Goal: Entertainment & Leisure: Browse casually

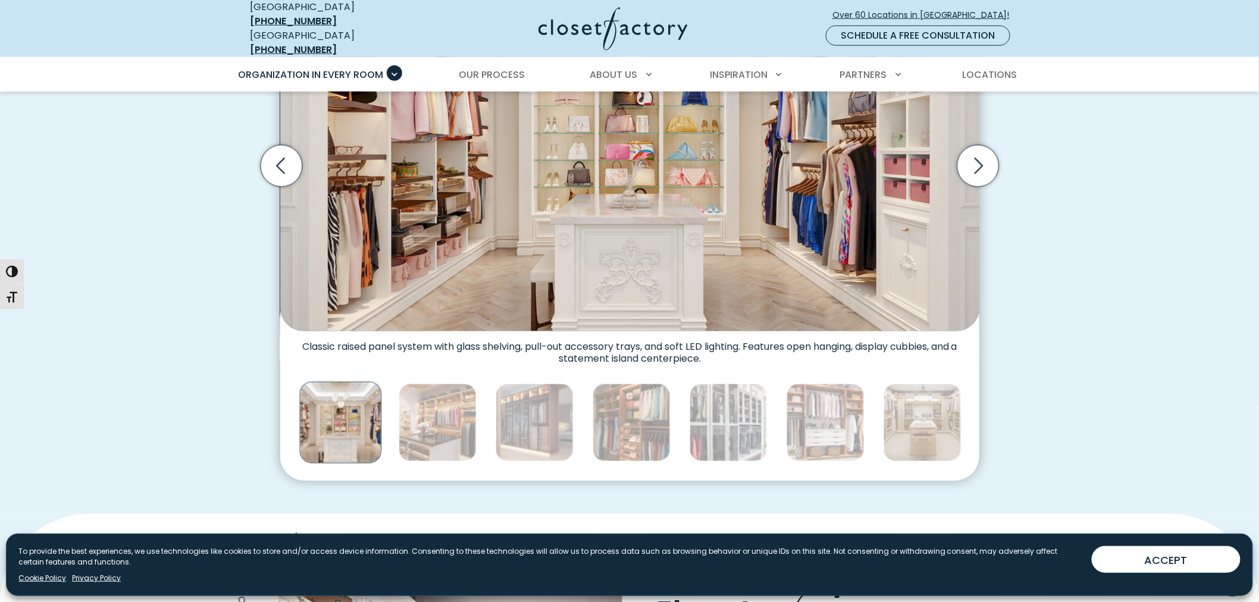
scroll to position [499, 0]
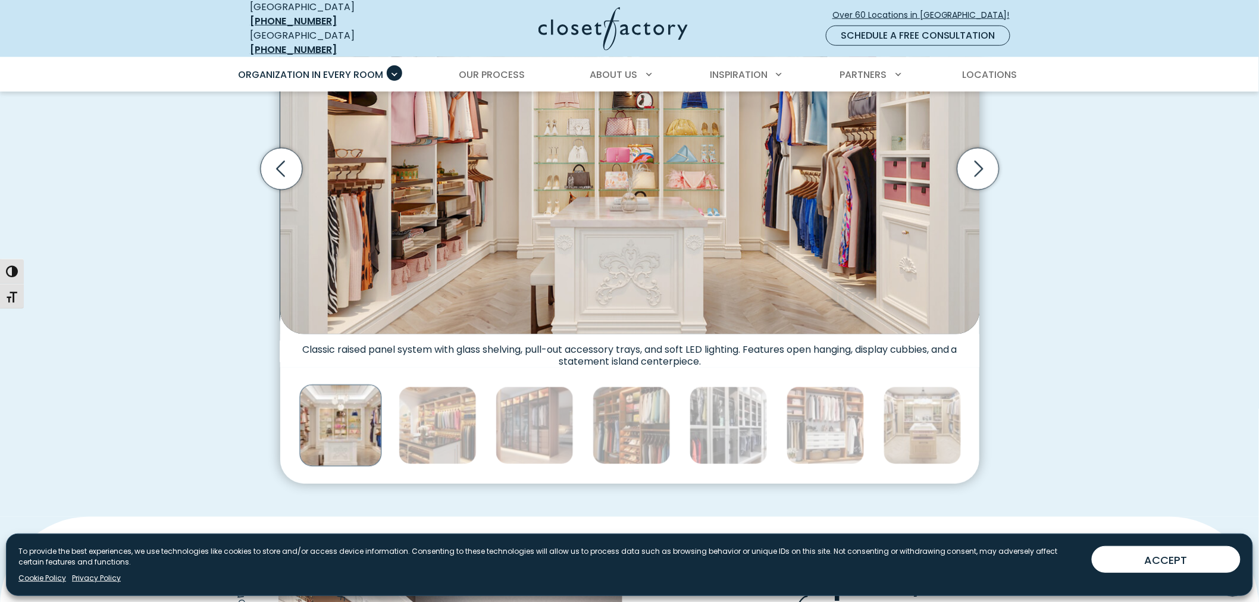
click at [1004, 168] on div "Custom Closets for Every Space, Style and Budget Custom walk-in closet with gla…" at bounding box center [629, 184] width 778 height 599
click at [988, 165] on icon "Next slide" at bounding box center [978, 169] width 42 height 42
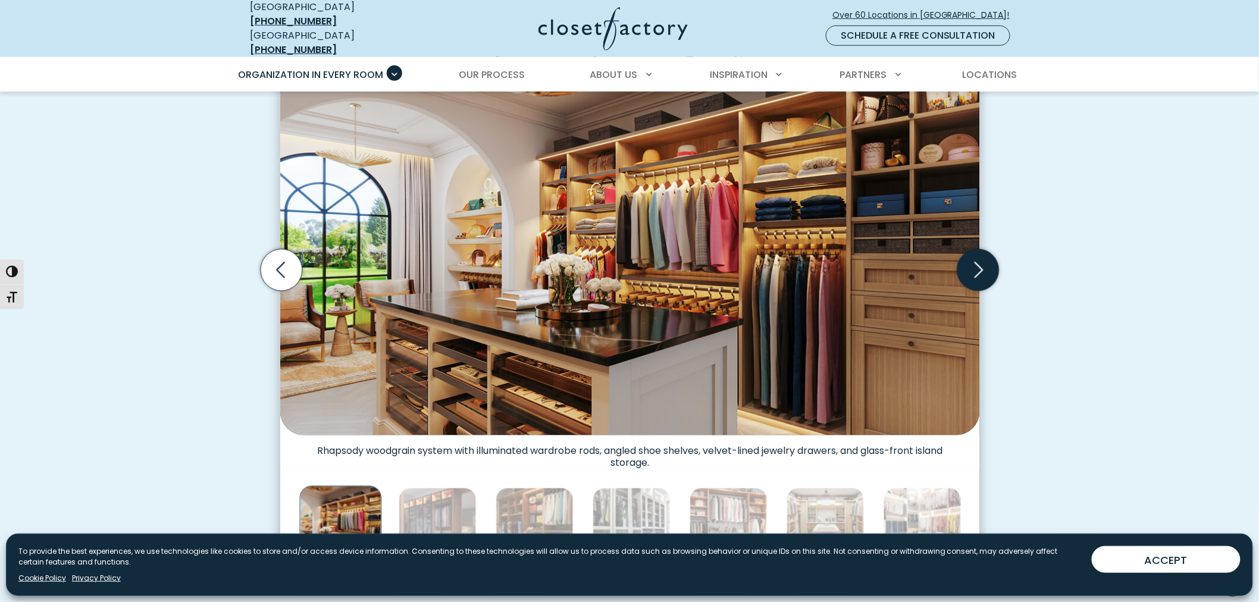
scroll to position [367, 0]
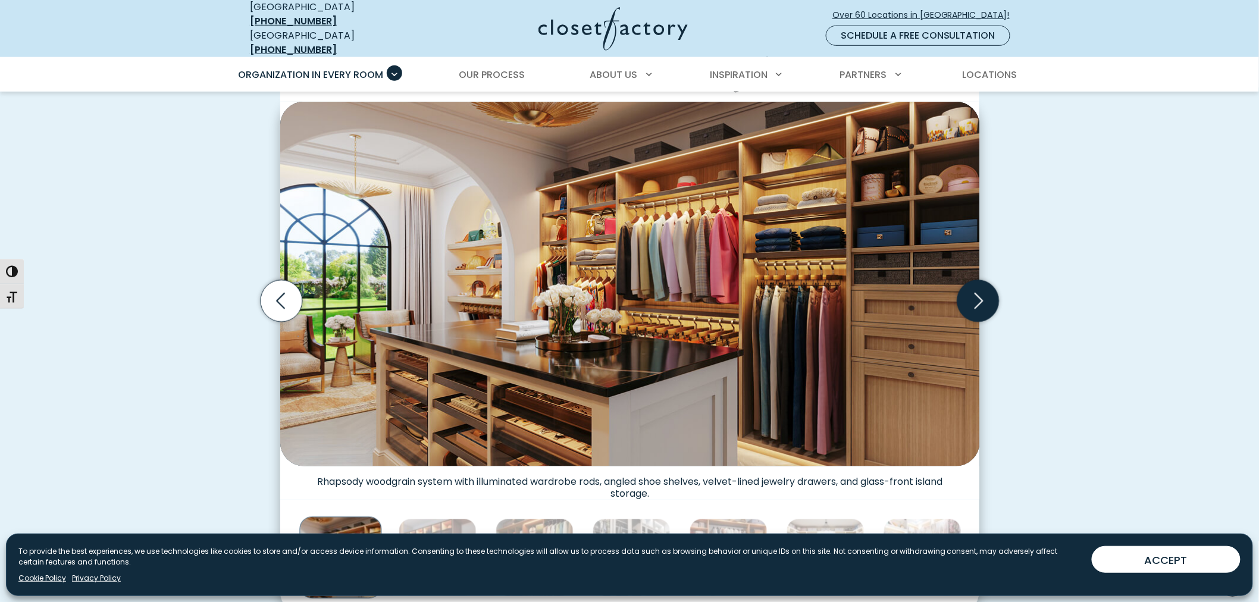
click at [962, 293] on icon "Next slide" at bounding box center [978, 301] width 42 height 42
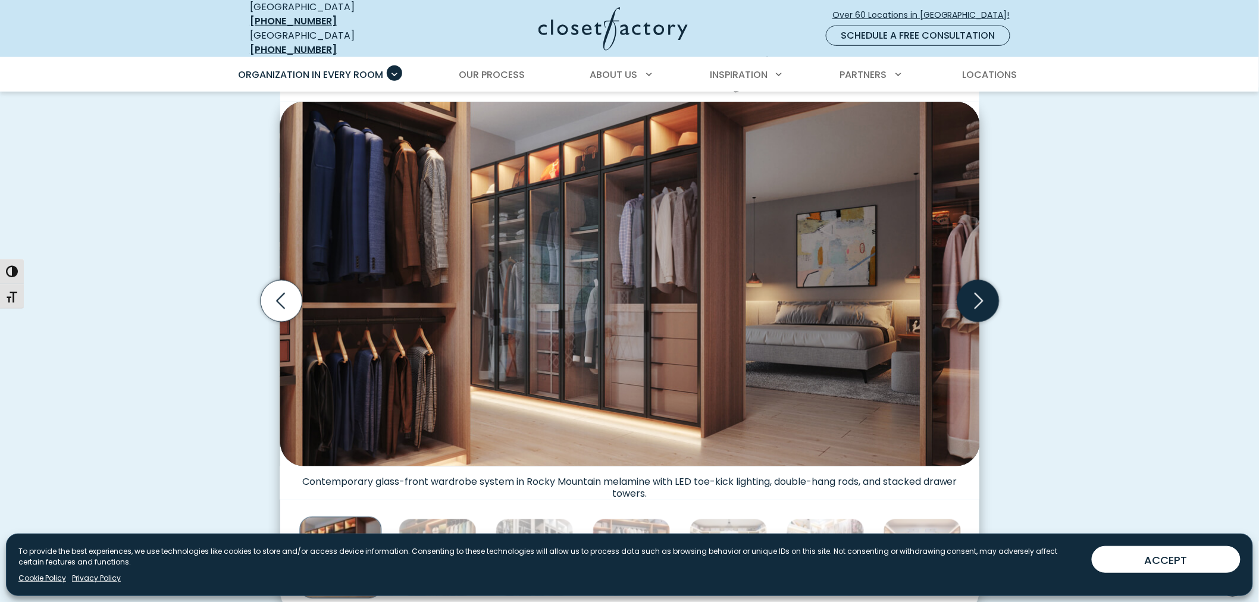
click at [962, 293] on icon "Next slide" at bounding box center [978, 301] width 42 height 42
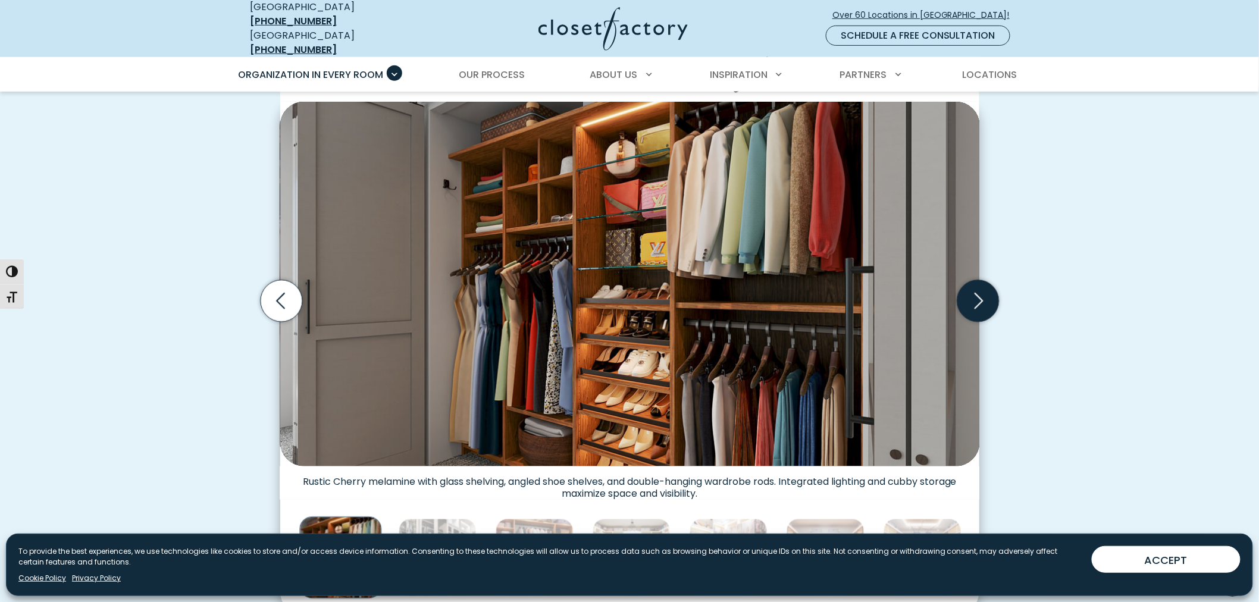
click at [962, 293] on icon "Next slide" at bounding box center [978, 301] width 42 height 42
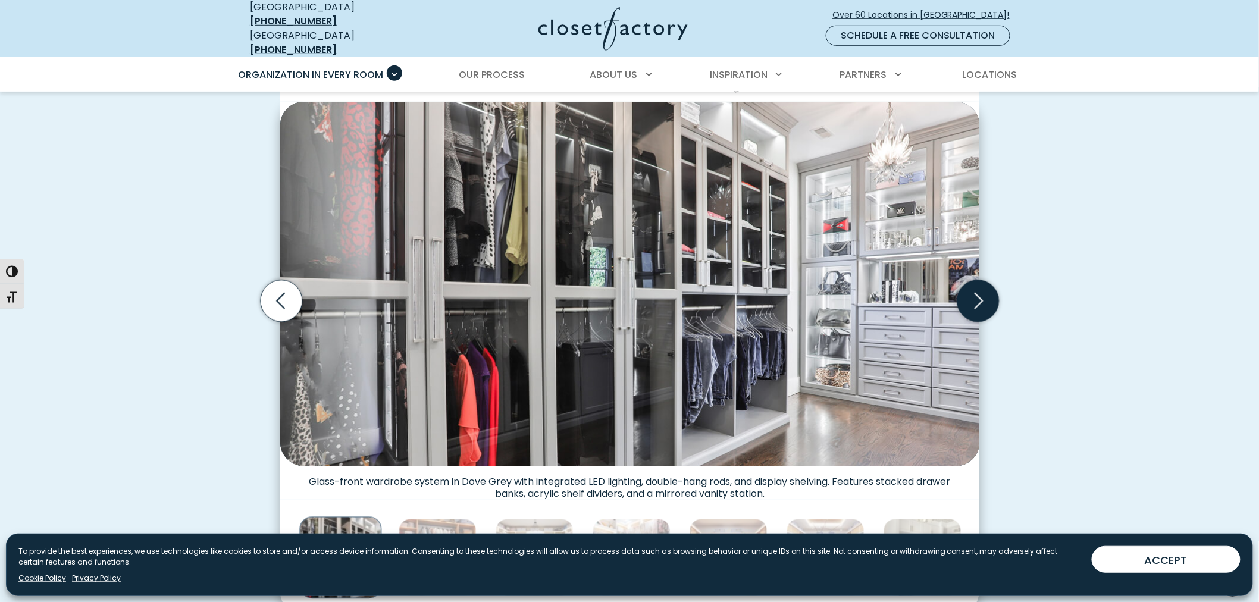
click at [962, 293] on icon "Next slide" at bounding box center [978, 301] width 42 height 42
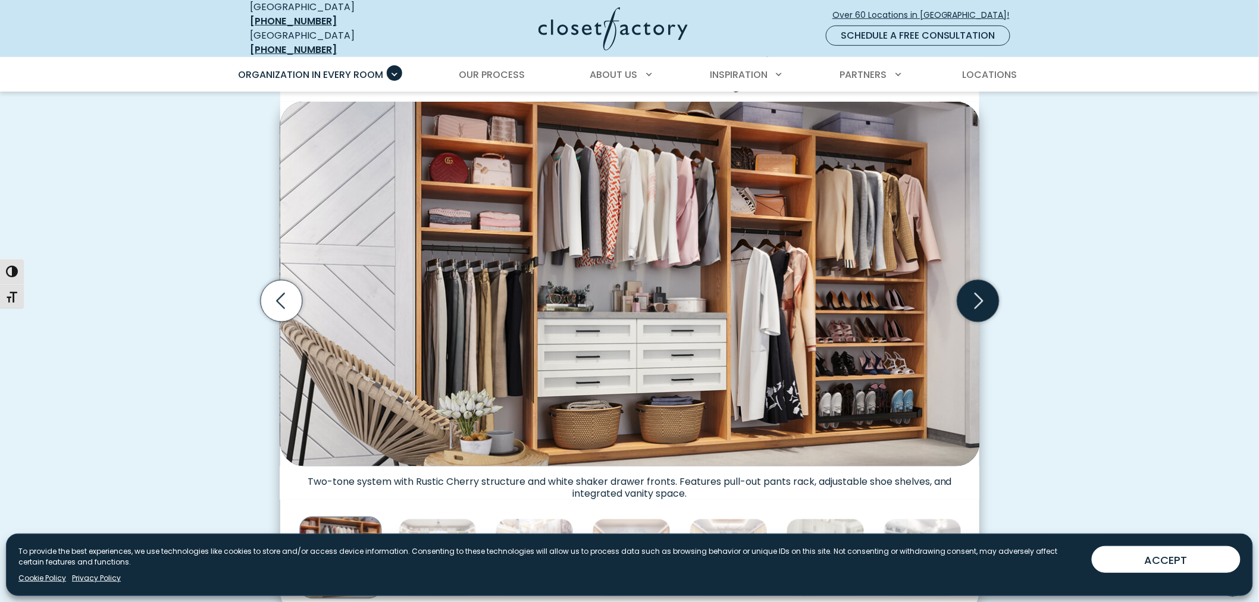
click at [962, 293] on icon "Next slide" at bounding box center [978, 301] width 42 height 42
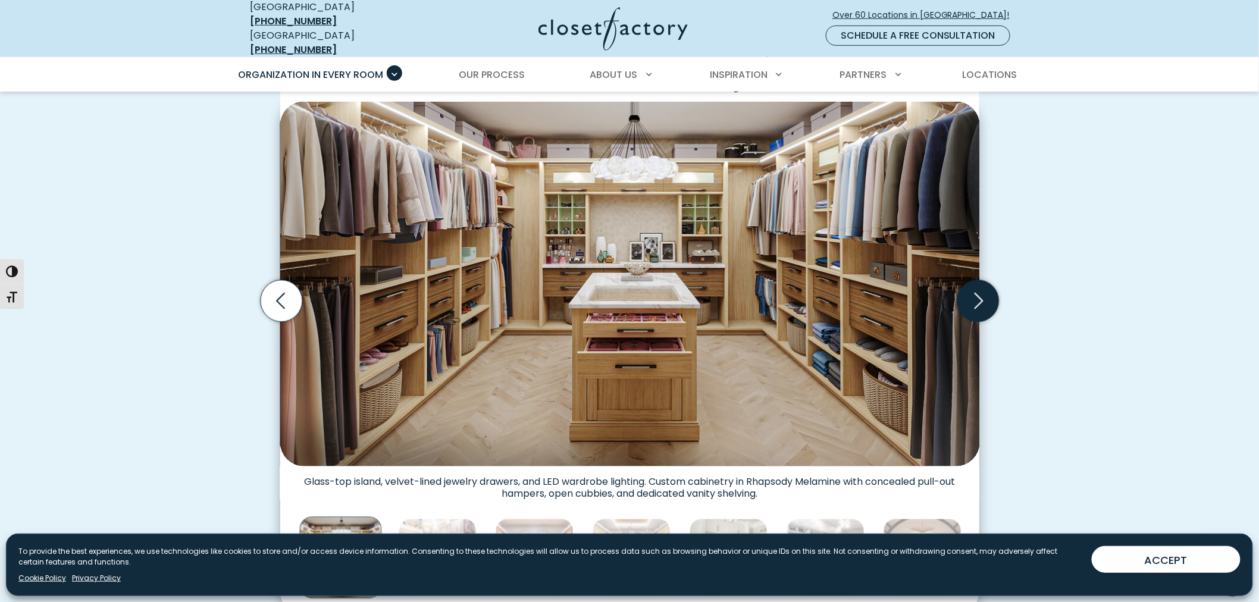
click at [962, 293] on icon "Next slide" at bounding box center [978, 301] width 42 height 42
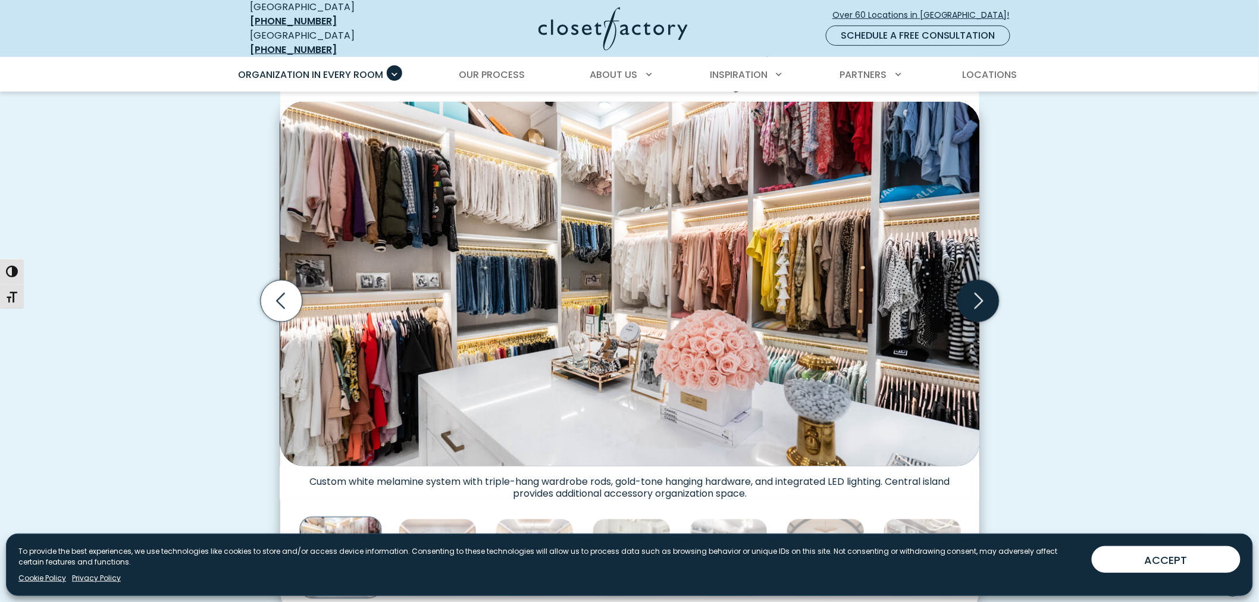
click at [962, 293] on icon "Next slide" at bounding box center [978, 301] width 42 height 42
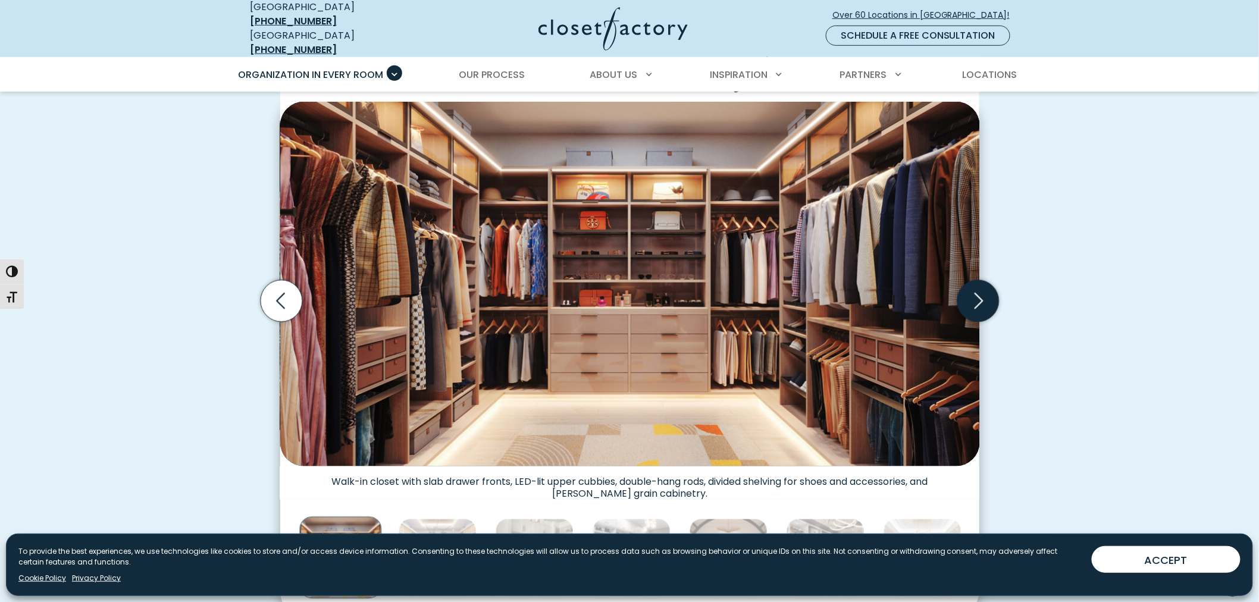
click at [962, 293] on icon "Next slide" at bounding box center [978, 301] width 42 height 42
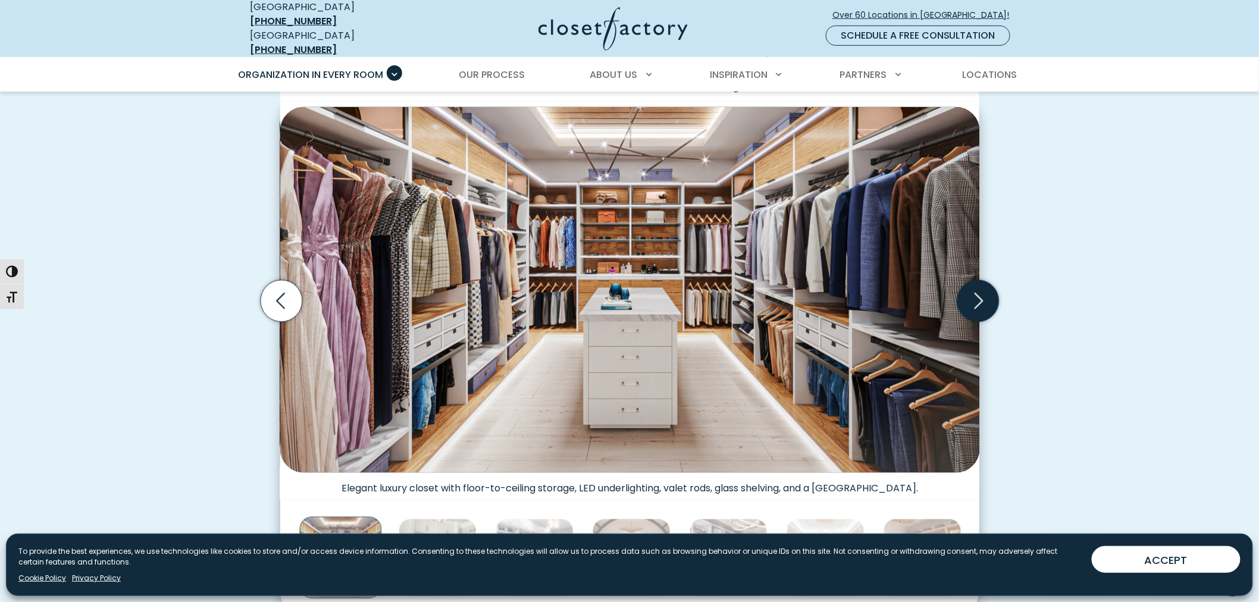
click at [962, 293] on icon "Next slide" at bounding box center [978, 301] width 42 height 42
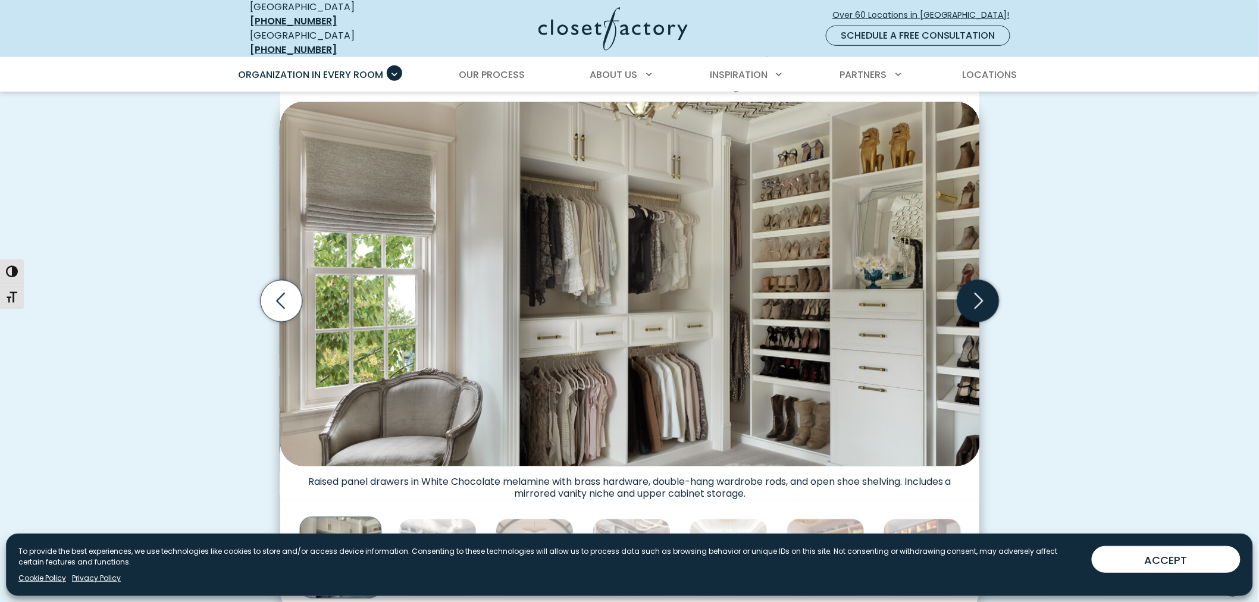
click at [962, 293] on icon "Next slide" at bounding box center [978, 301] width 42 height 42
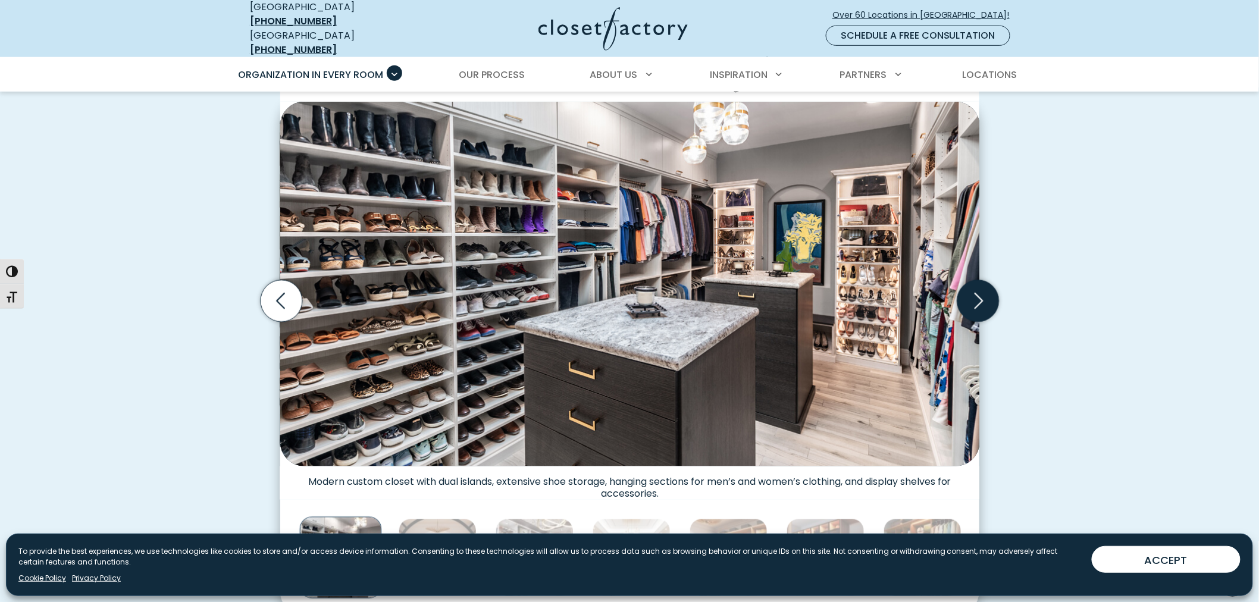
click at [962, 293] on icon "Next slide" at bounding box center [978, 301] width 42 height 42
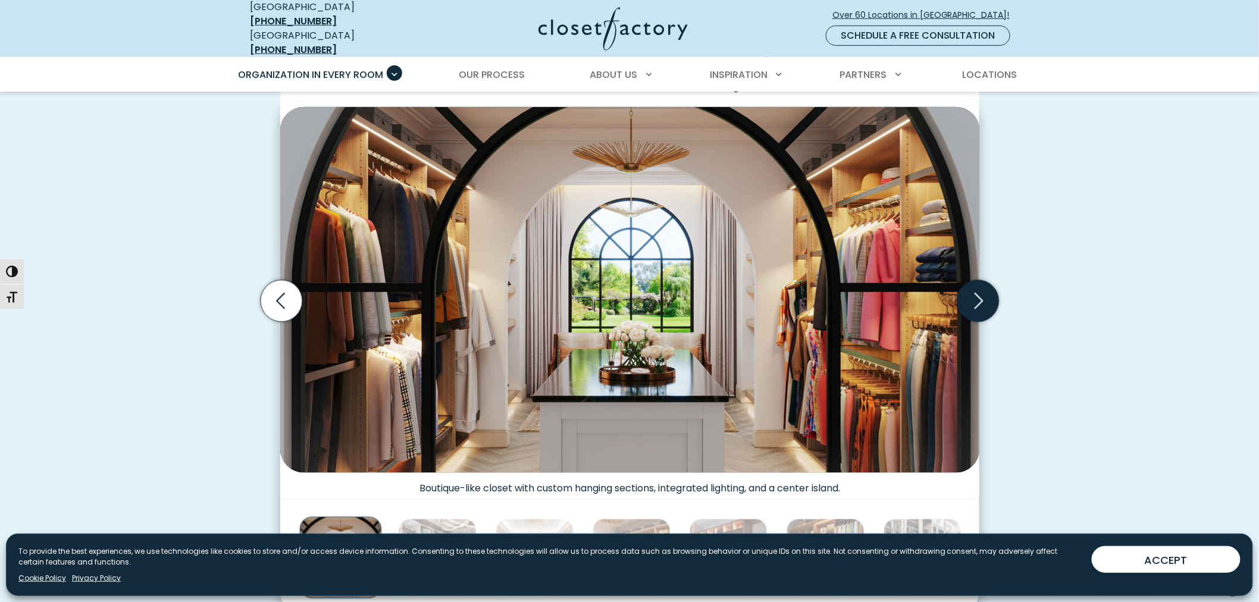
click at [962, 293] on icon "Next slide" at bounding box center [978, 301] width 42 height 42
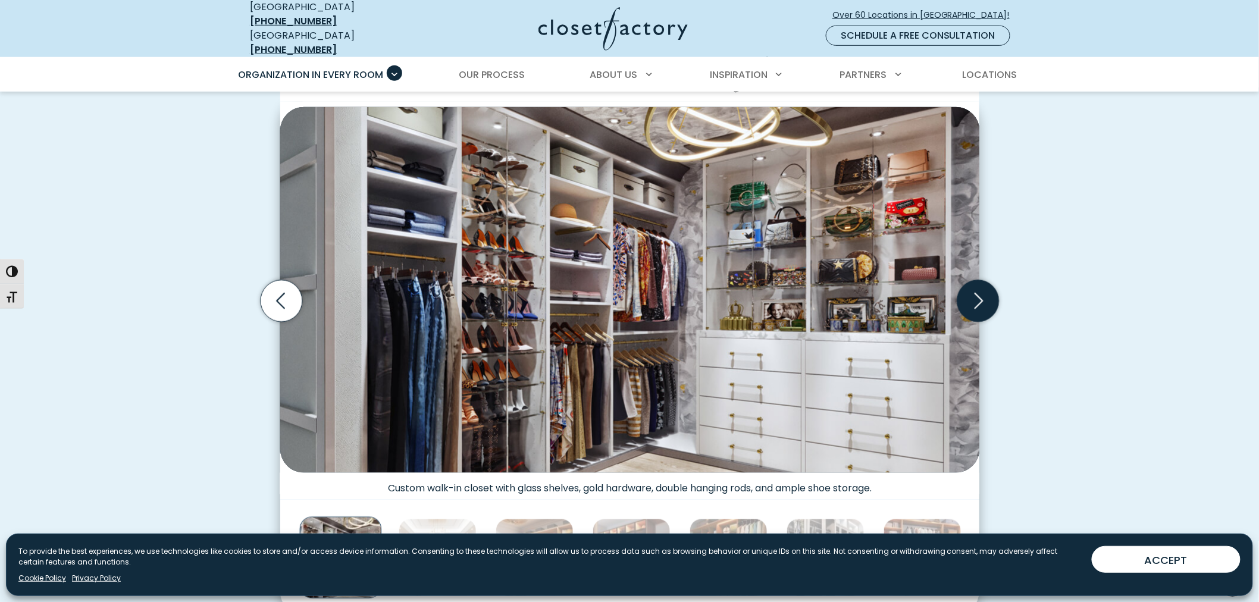
click at [962, 293] on icon "Next slide" at bounding box center [978, 301] width 42 height 42
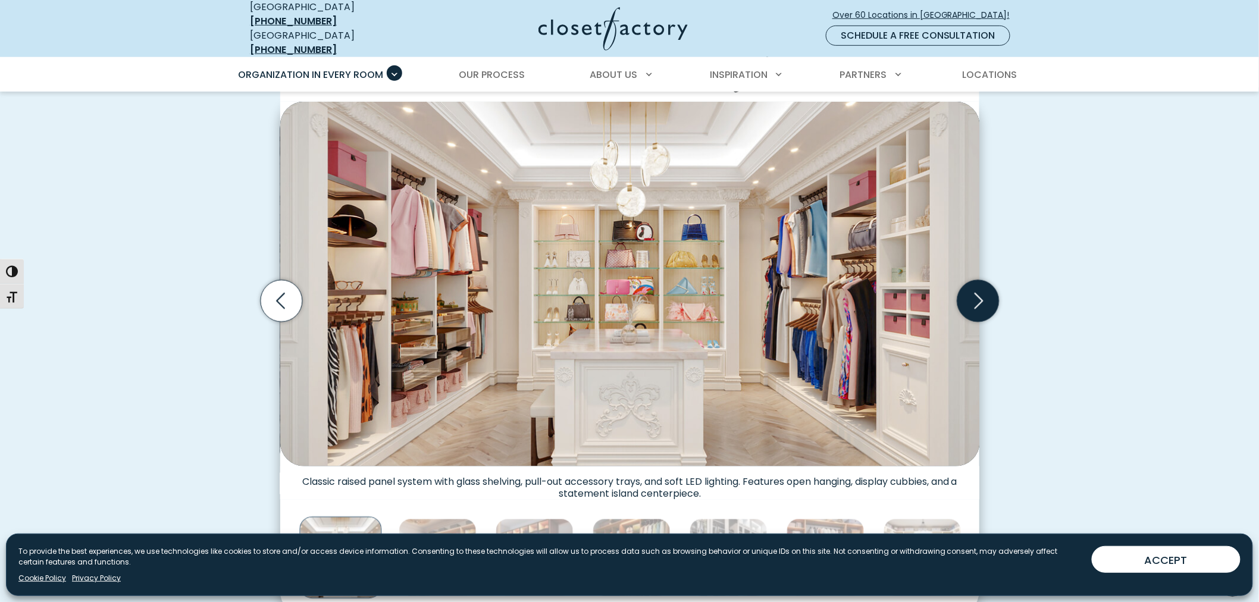
click at [962, 293] on icon "Next slide" at bounding box center [978, 301] width 42 height 42
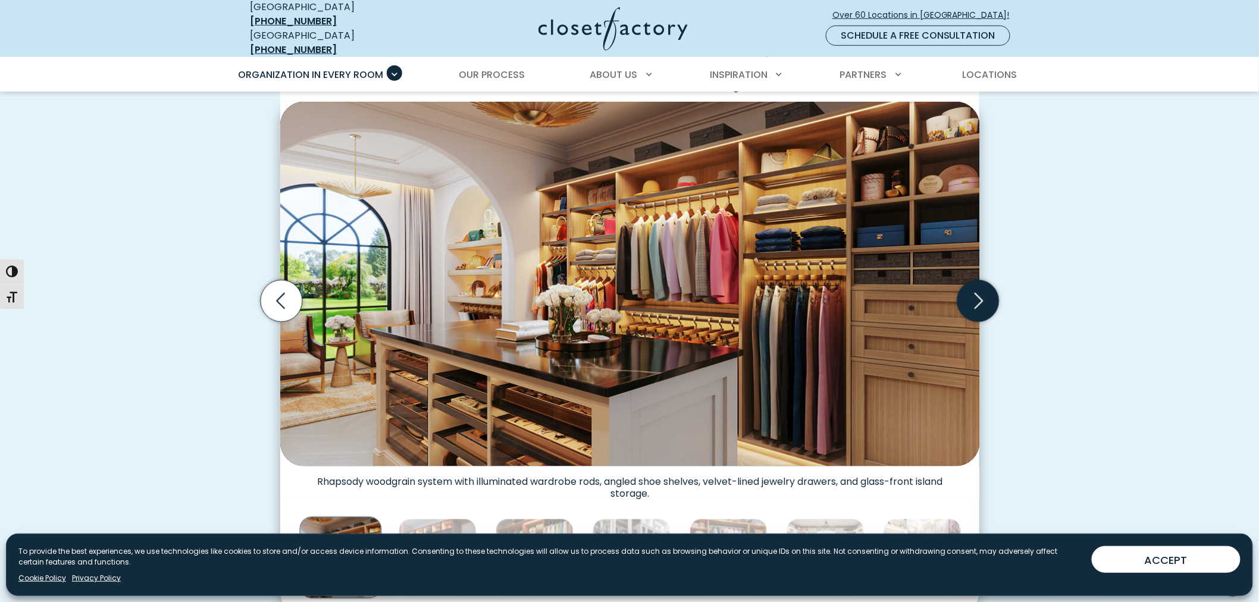
click at [962, 293] on icon "Next slide" at bounding box center [978, 301] width 42 height 42
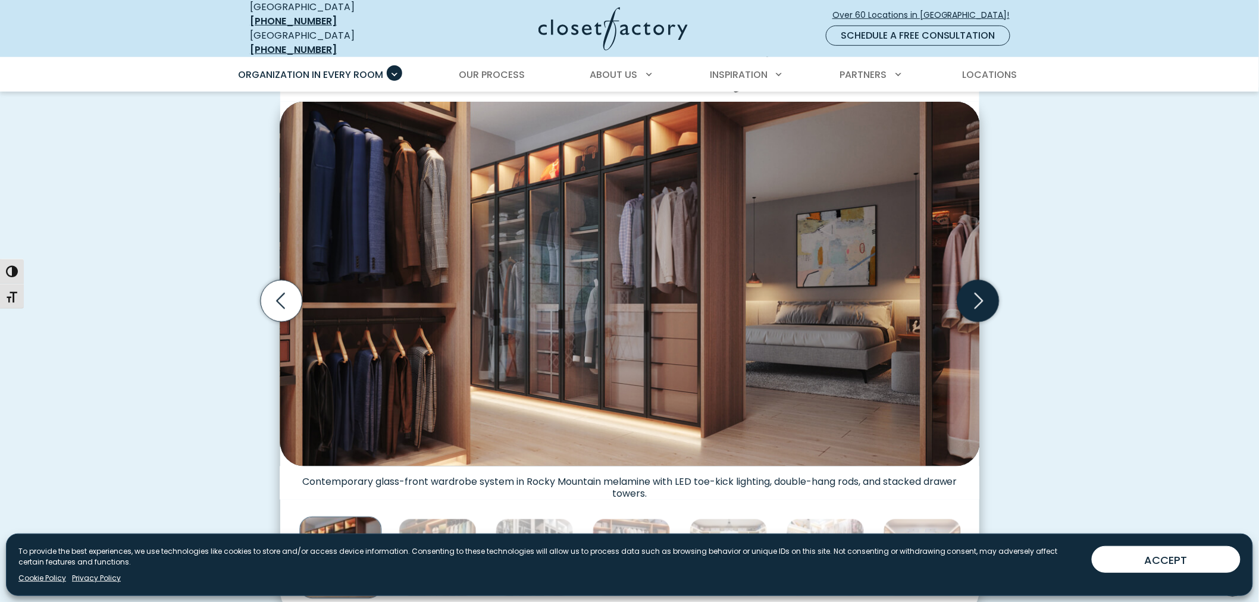
click at [962, 293] on icon "Next slide" at bounding box center [978, 301] width 42 height 42
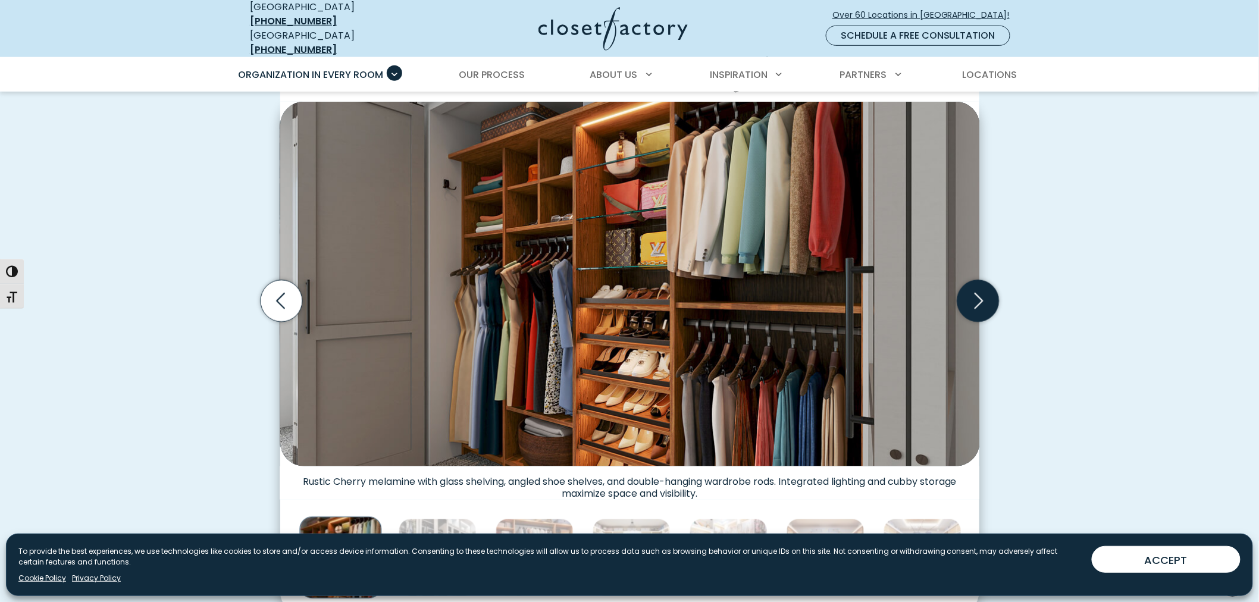
click at [962, 293] on icon "Next slide" at bounding box center [978, 301] width 42 height 42
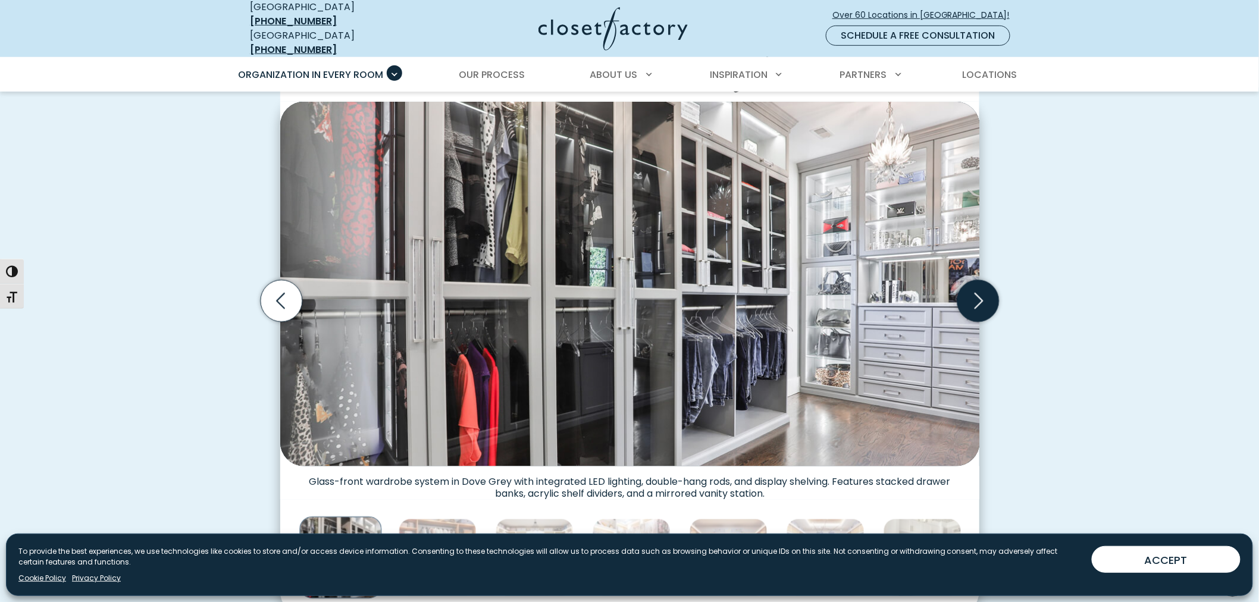
click at [962, 293] on icon "Next slide" at bounding box center [978, 301] width 42 height 42
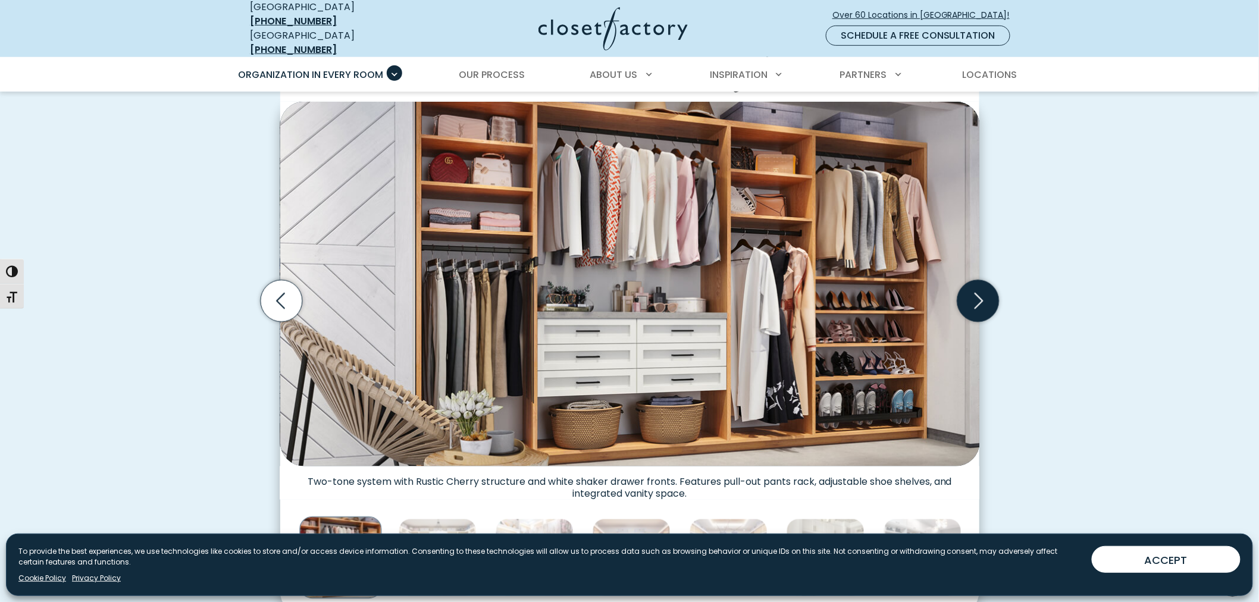
click at [962, 293] on icon "Next slide" at bounding box center [978, 301] width 42 height 42
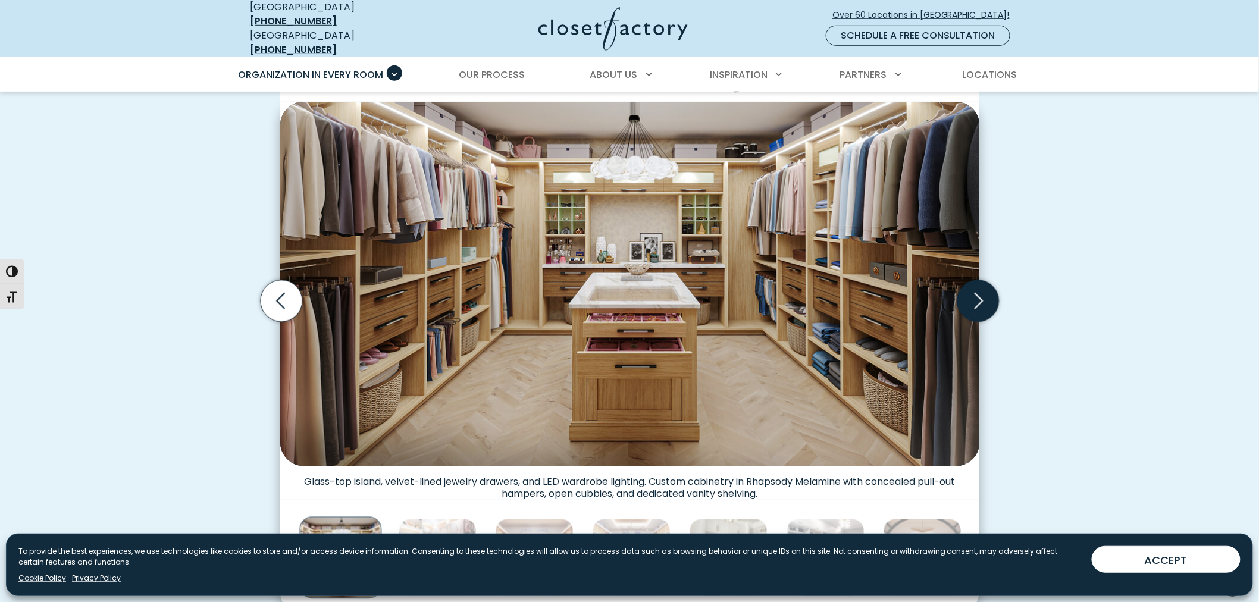
click at [962, 293] on icon "Next slide" at bounding box center [978, 301] width 42 height 42
